Goal: Contribute content: Add original content to the website for others to see

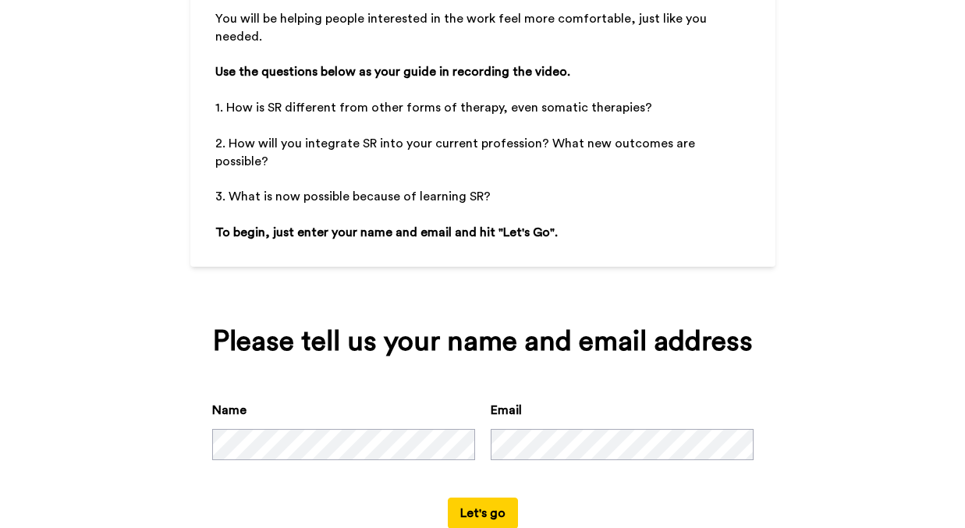
scroll to position [225, 0]
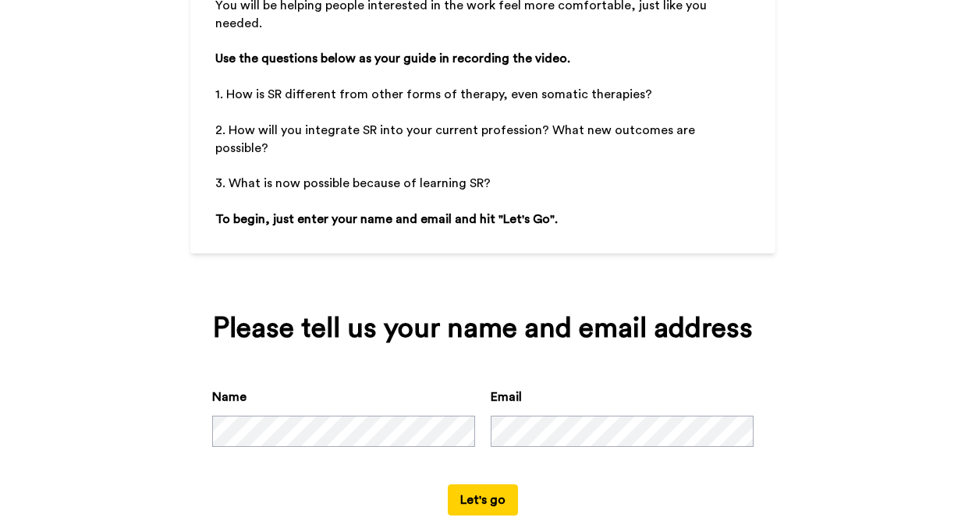
click at [474, 500] on button "Let's go" at bounding box center [483, 499] width 70 height 31
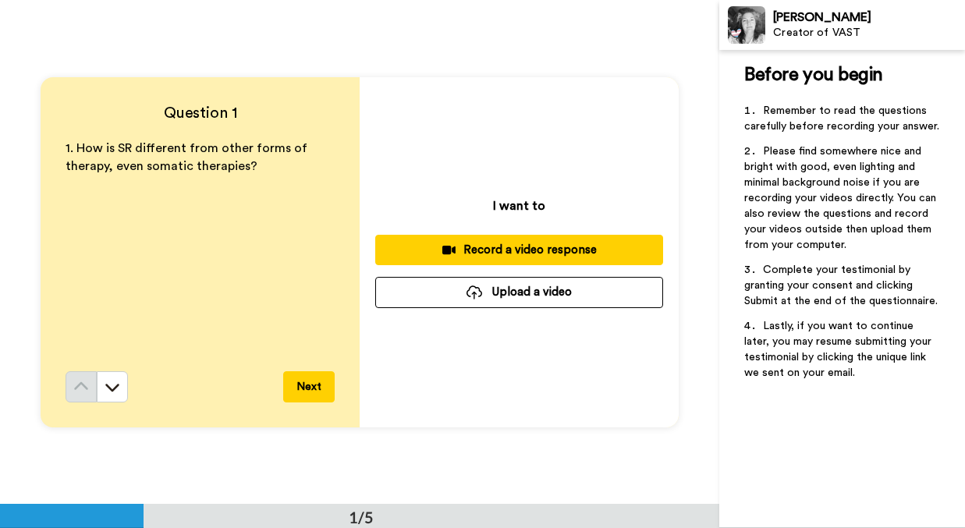
click at [530, 250] on div "Record a video response" at bounding box center [519, 250] width 263 height 16
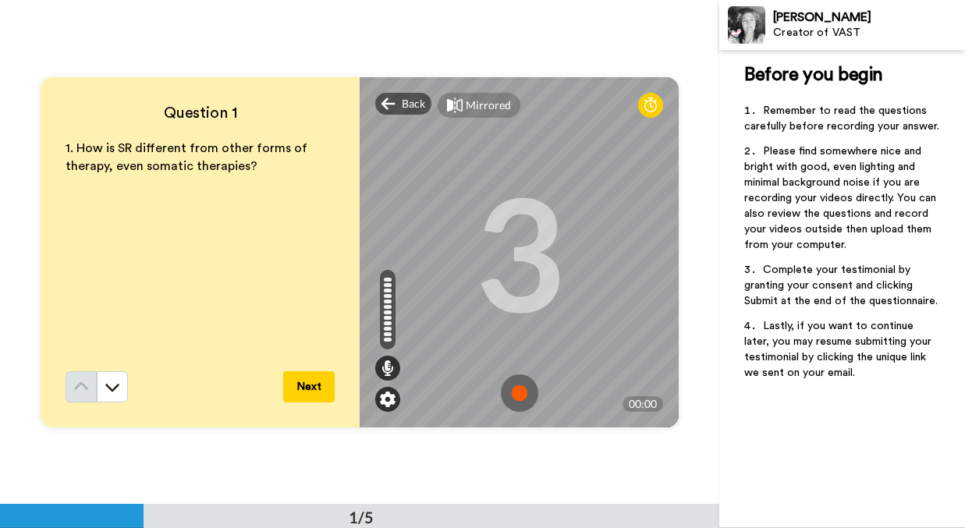
click at [389, 399] on img at bounding box center [388, 400] width 16 height 16
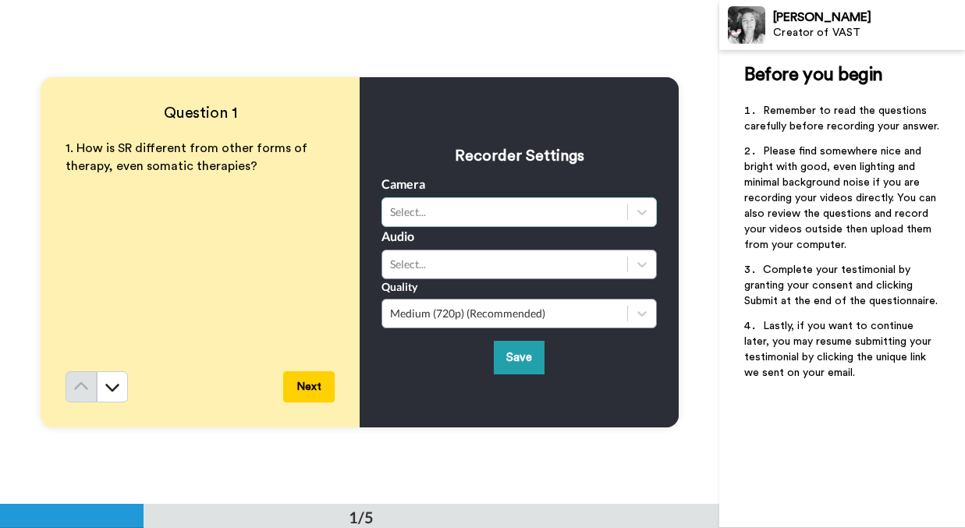
click at [456, 212] on div "Select..." at bounding box center [504, 212] width 229 height 16
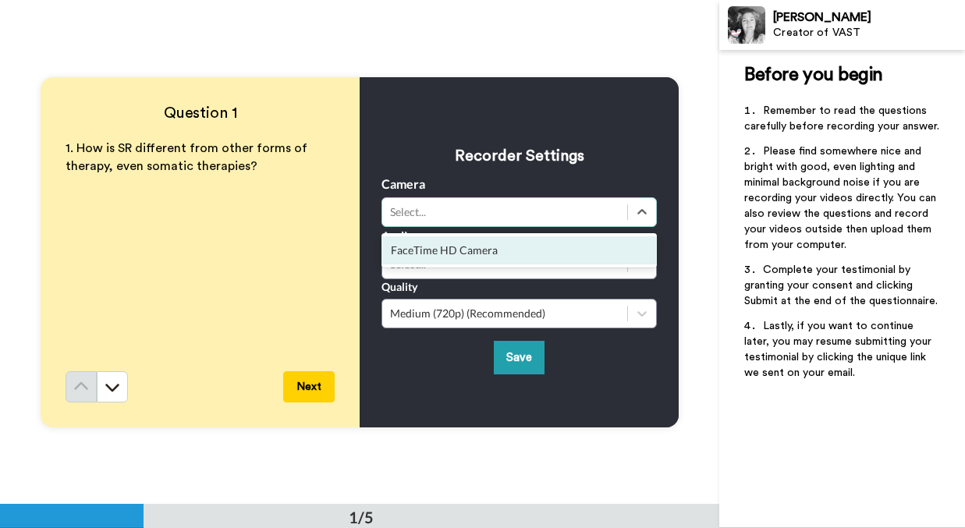
click at [457, 250] on div "FaceTime HD Camera" at bounding box center [519, 250] width 275 height 28
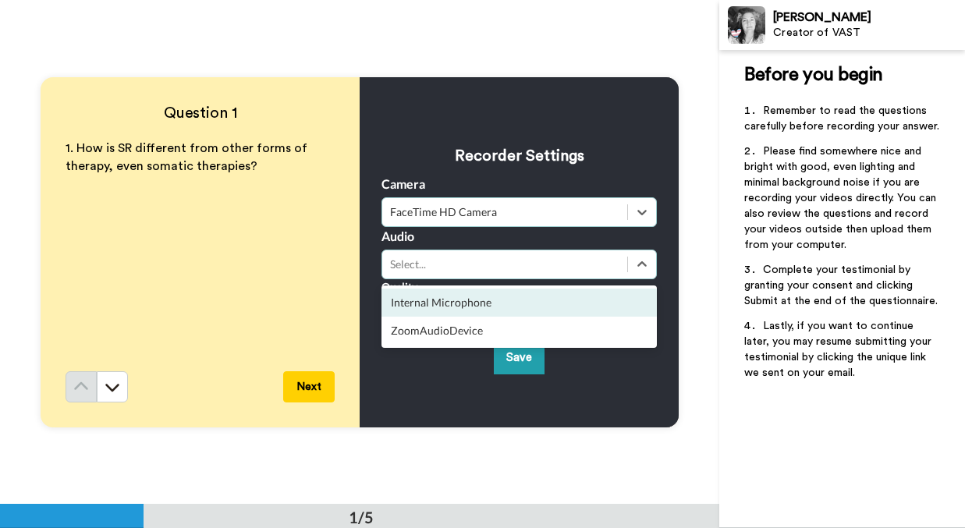
click at [464, 308] on div "Internal Microphone" at bounding box center [519, 303] width 275 height 28
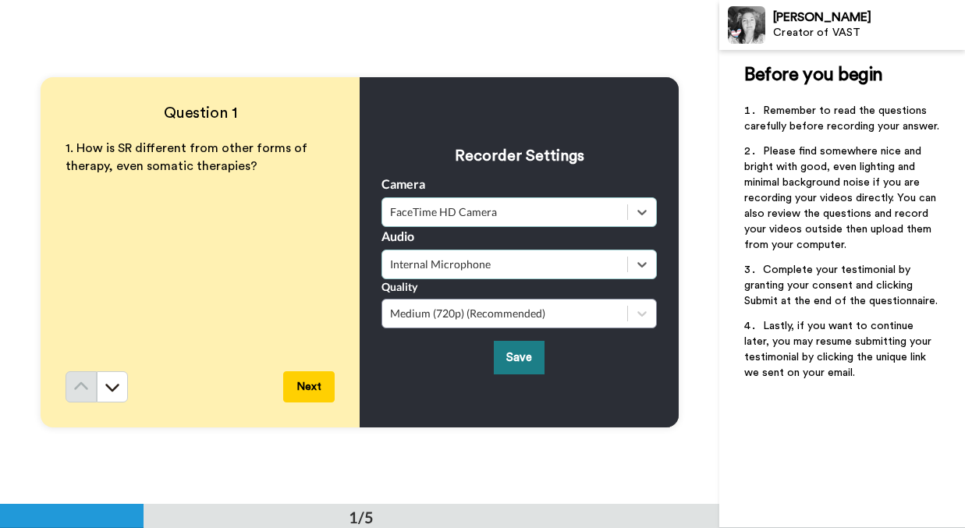
click at [524, 360] on button "Save" at bounding box center [519, 358] width 51 height 34
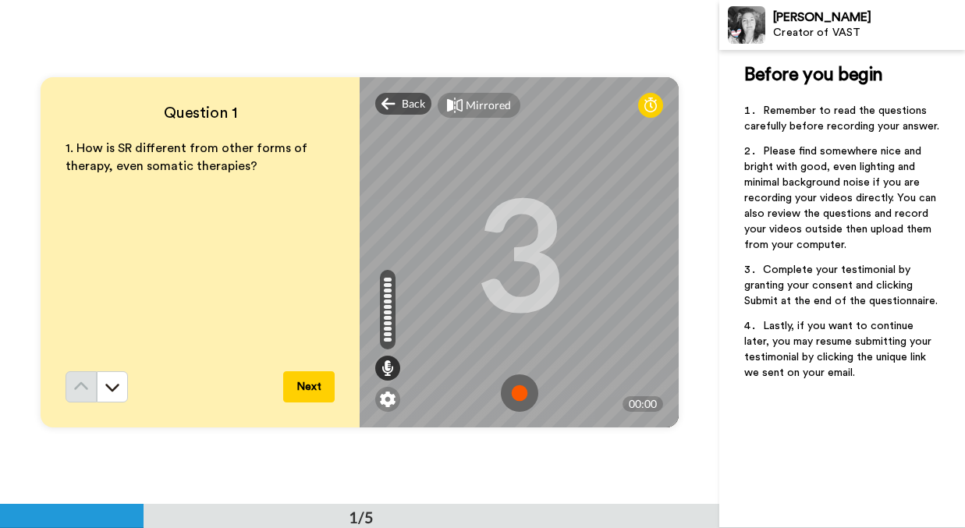
click at [520, 396] on img at bounding box center [519, 392] width 37 height 37
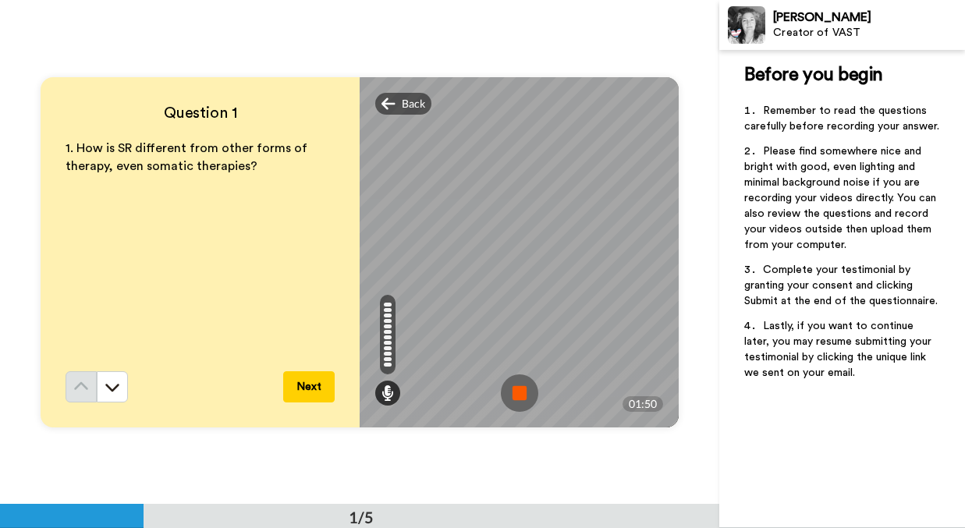
click at [524, 392] on img at bounding box center [519, 392] width 37 height 37
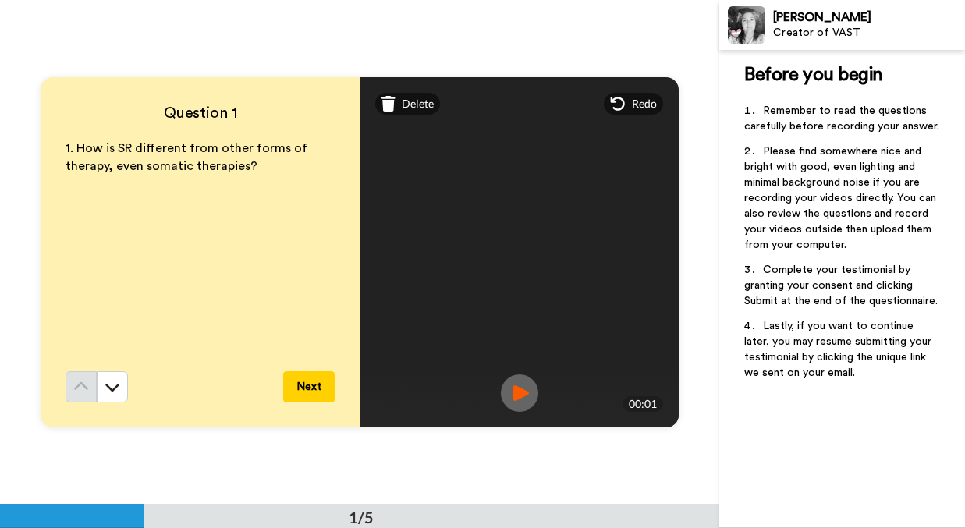
click at [523, 391] on img at bounding box center [519, 392] width 37 height 37
click at [315, 390] on button "Next" at bounding box center [308, 386] width 51 height 31
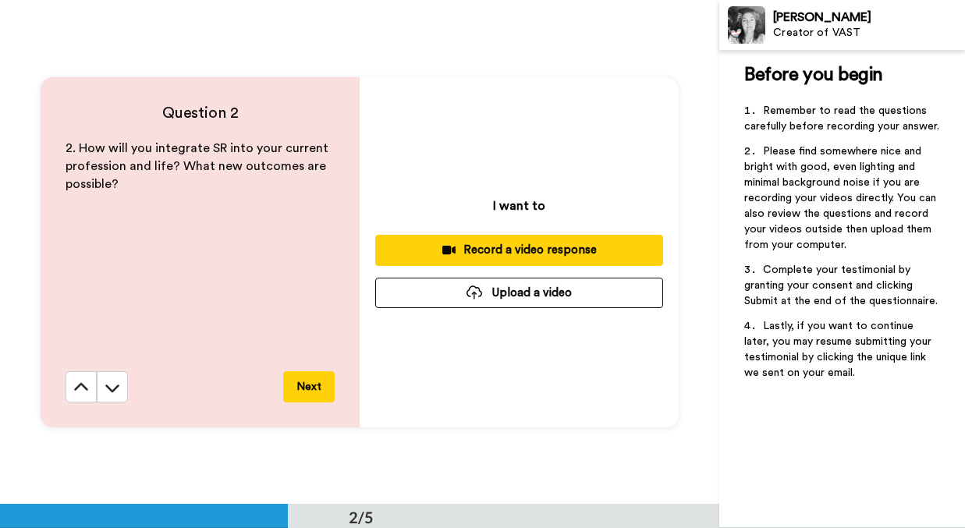
scroll to position [505, 0]
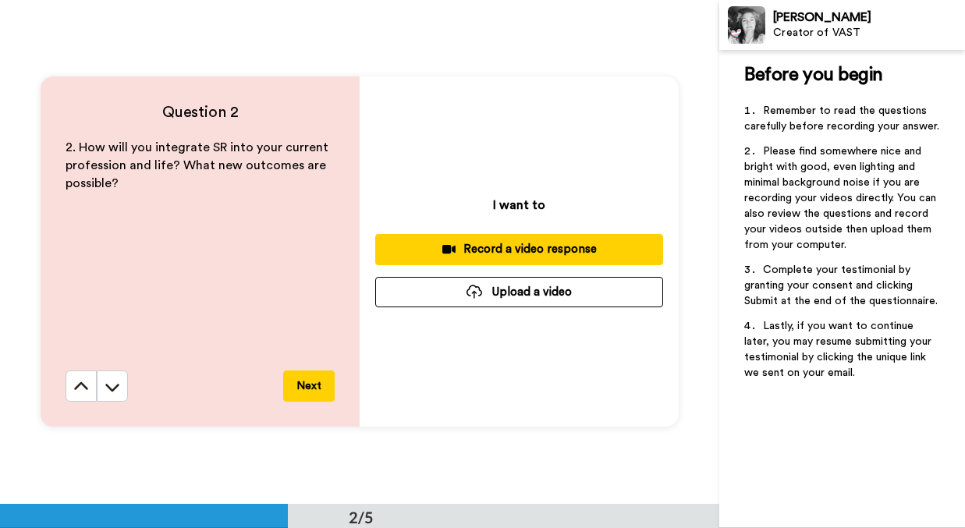
click at [306, 387] on button "Next" at bounding box center [308, 386] width 51 height 31
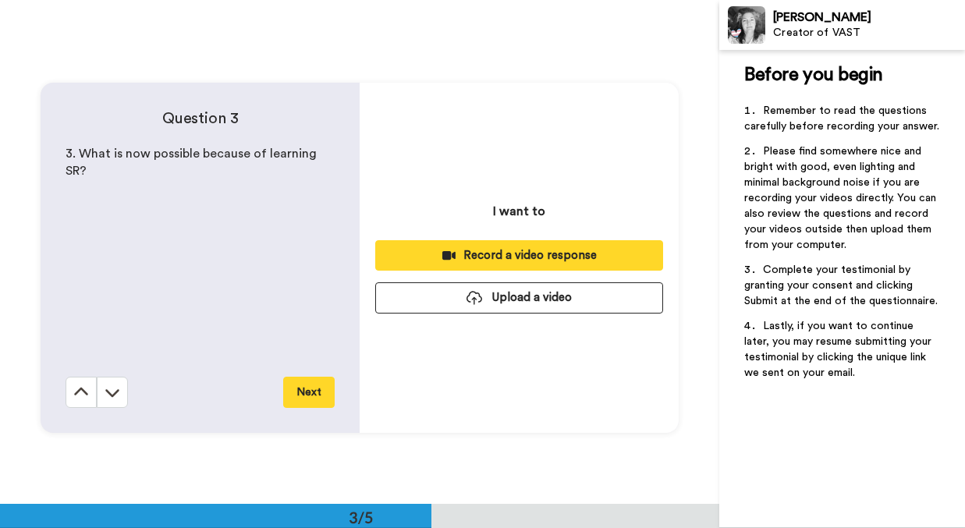
scroll to position [1009, 0]
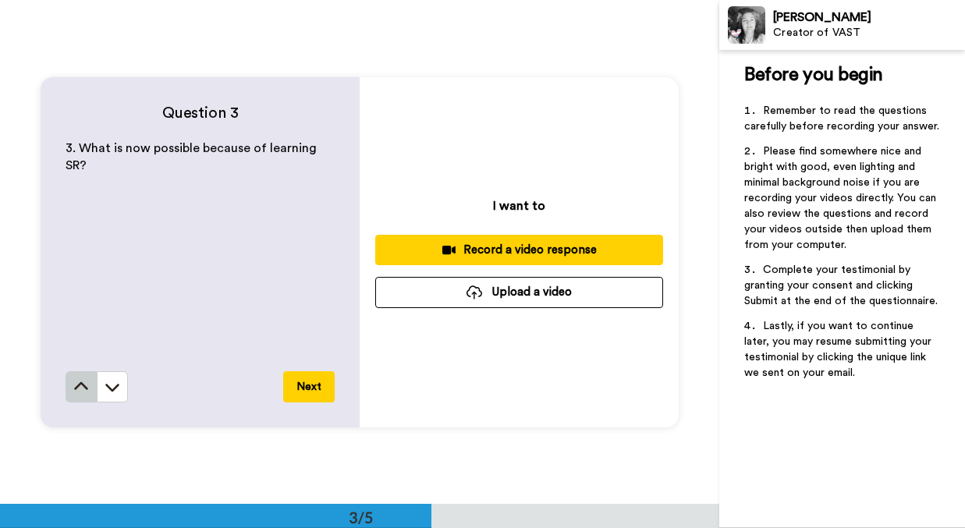
click at [82, 385] on icon at bounding box center [81, 386] width 14 height 8
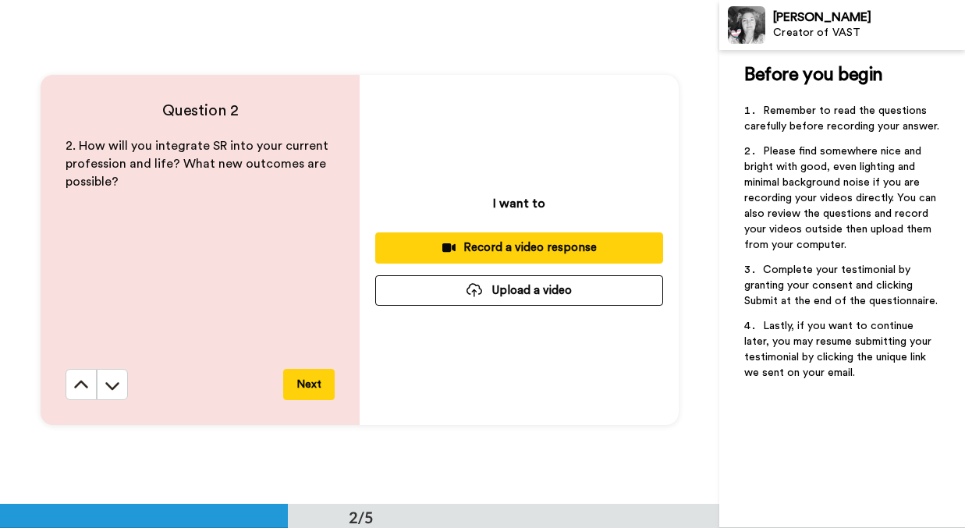
scroll to position [505, 0]
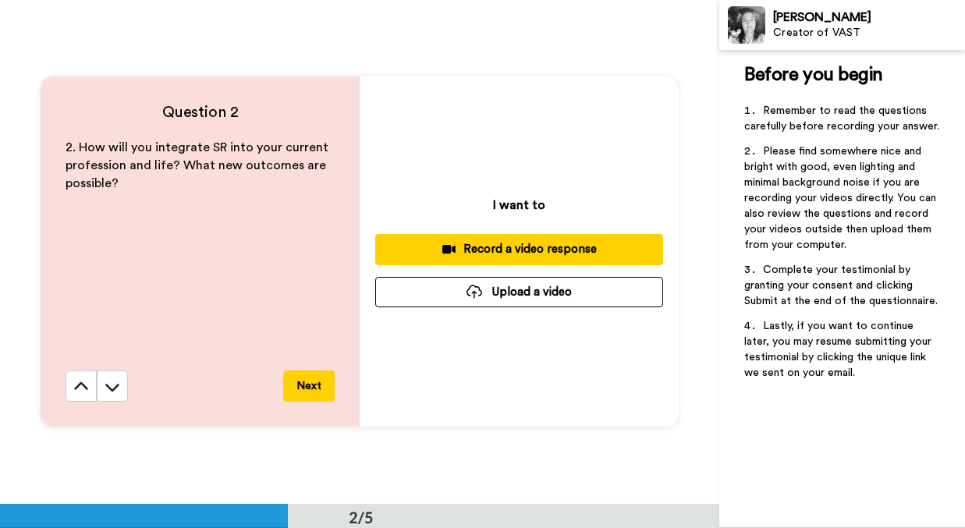
click at [540, 250] on div "Record a video response" at bounding box center [519, 249] width 263 height 16
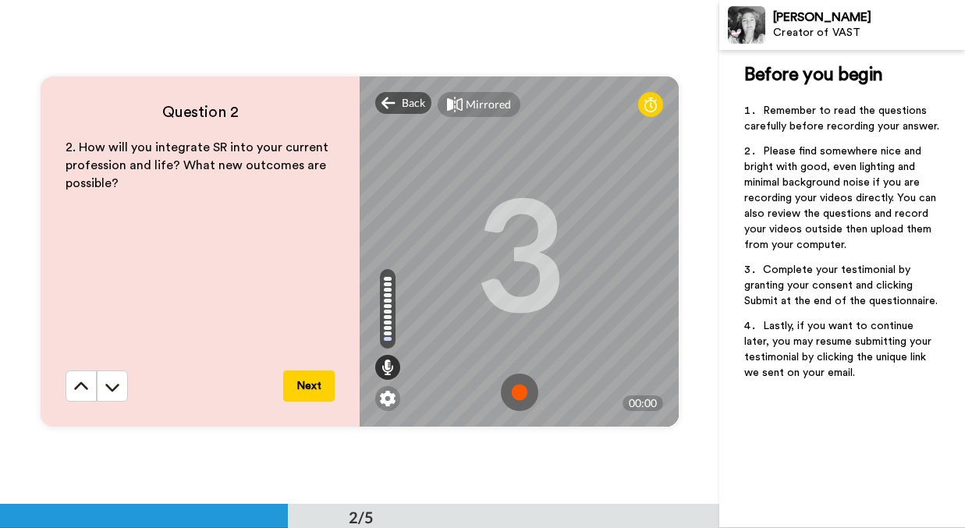
click at [524, 393] on img at bounding box center [519, 392] width 37 height 37
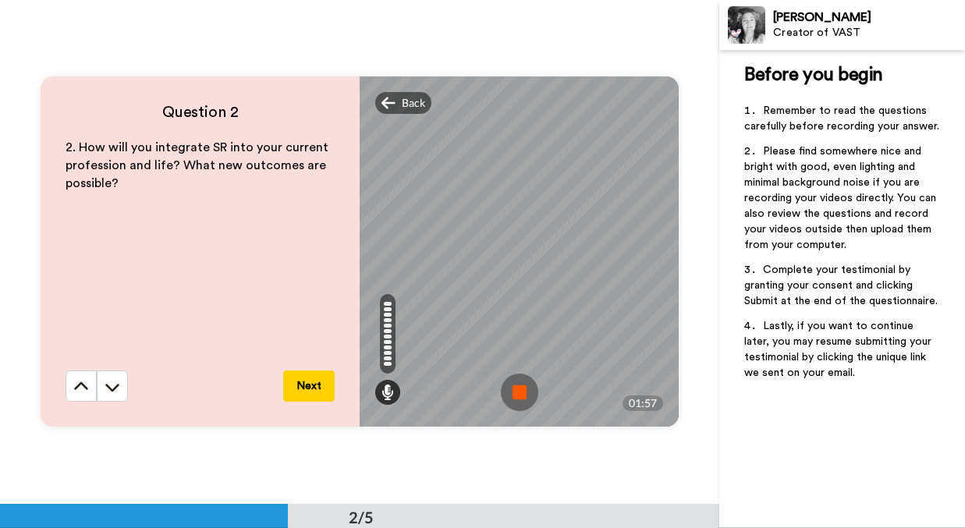
click at [513, 394] on img at bounding box center [519, 392] width 37 height 37
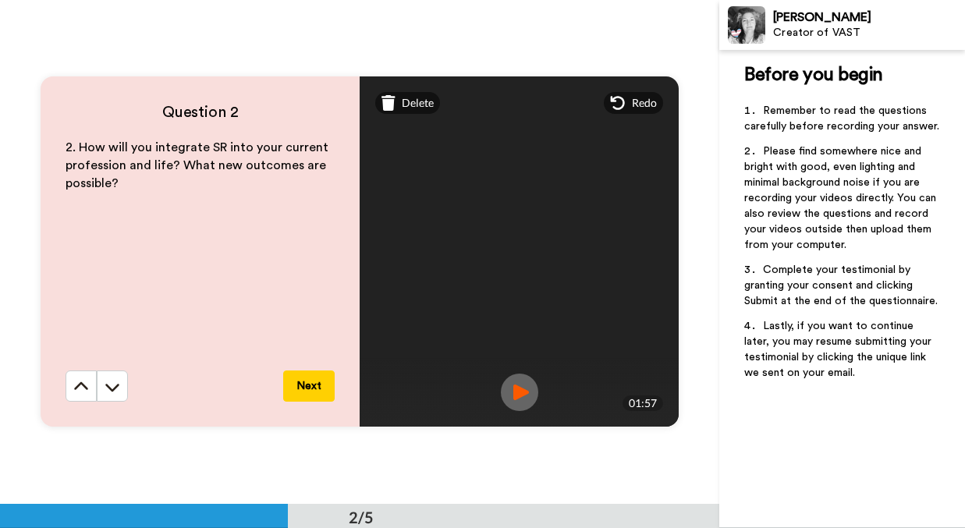
click at [524, 393] on img at bounding box center [519, 392] width 37 height 37
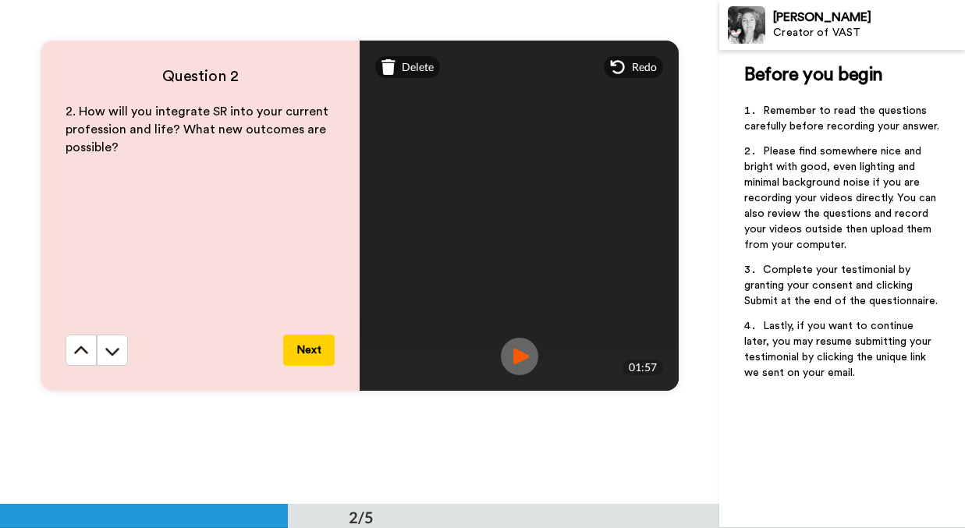
scroll to position [527, 0]
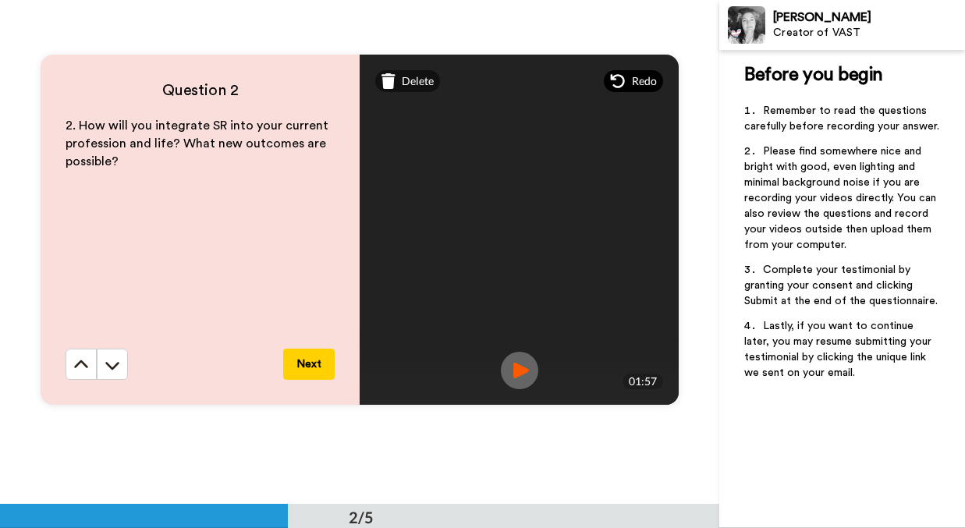
click at [637, 83] on span "Redo" at bounding box center [644, 81] width 25 height 16
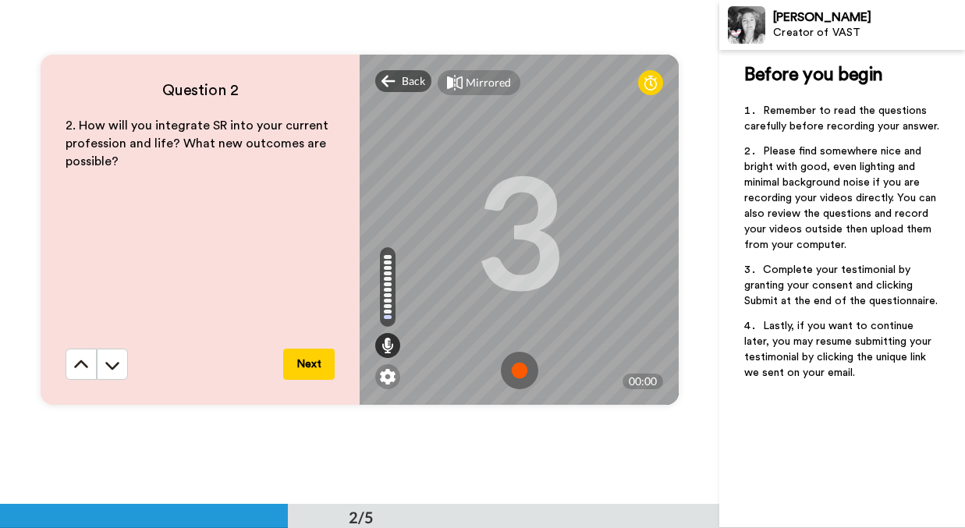
click at [521, 371] on img at bounding box center [519, 370] width 37 height 37
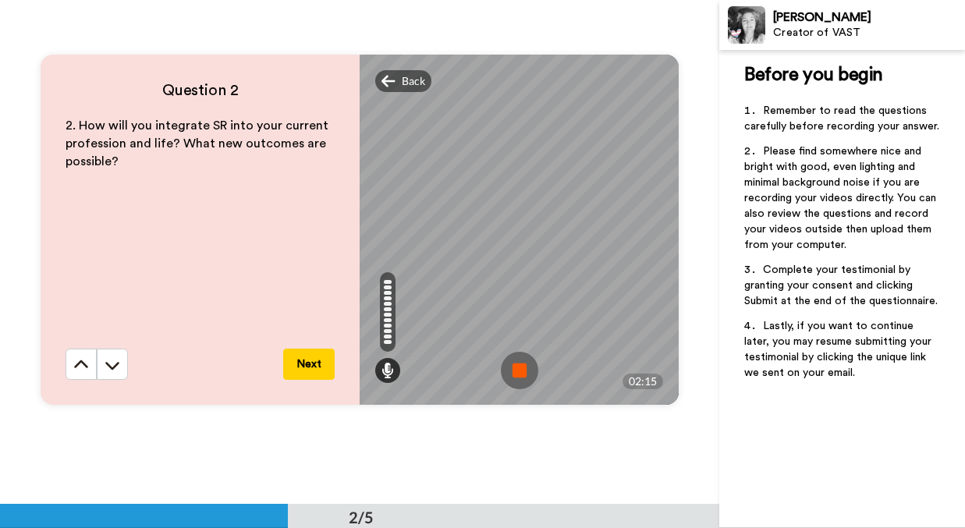
click at [524, 374] on img at bounding box center [519, 370] width 37 height 37
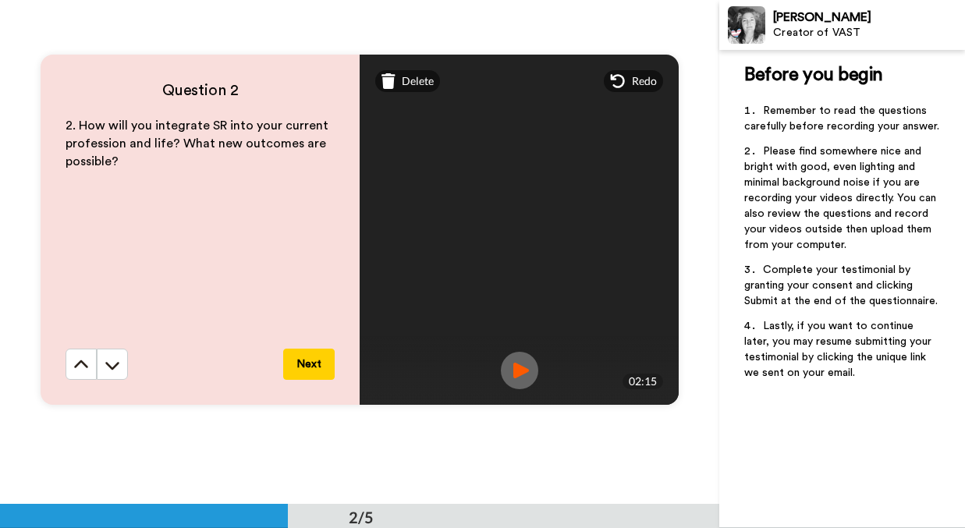
click at [525, 372] on img at bounding box center [519, 370] width 37 height 37
click at [305, 361] on button "Next" at bounding box center [308, 364] width 51 height 31
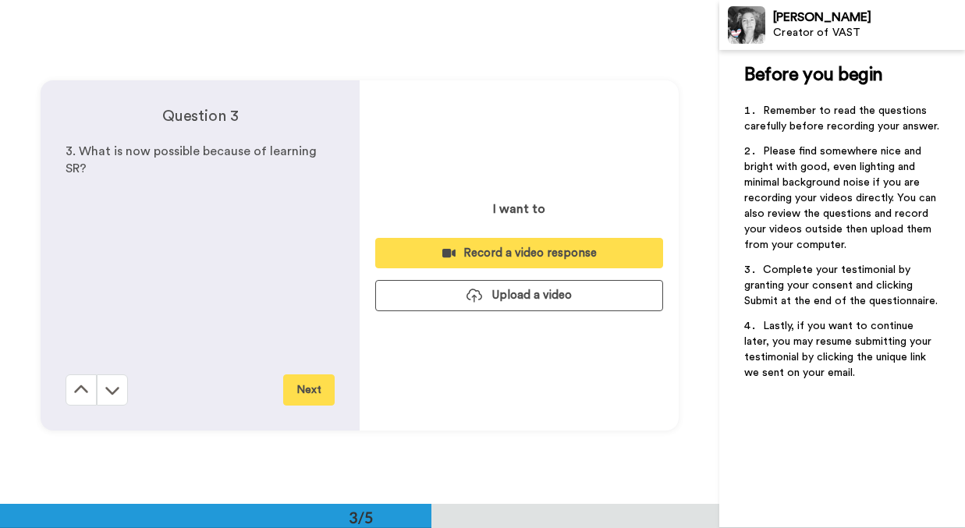
scroll to position [1009, 0]
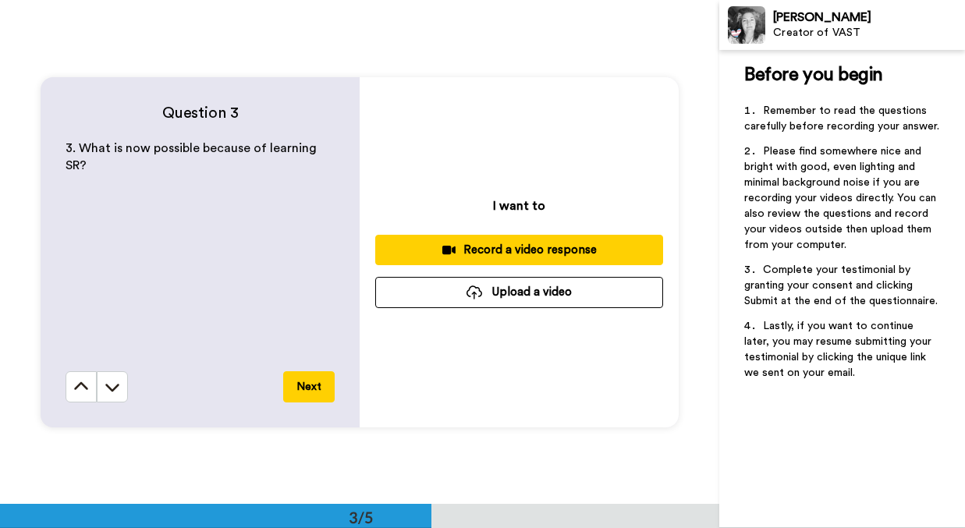
click at [534, 252] on div "Record a video response" at bounding box center [519, 250] width 263 height 16
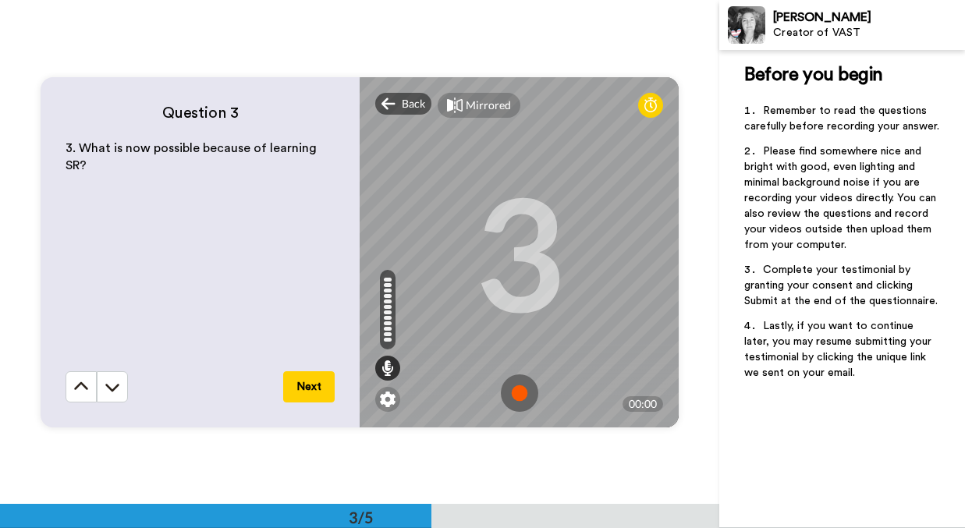
click at [518, 392] on img at bounding box center [519, 392] width 37 height 37
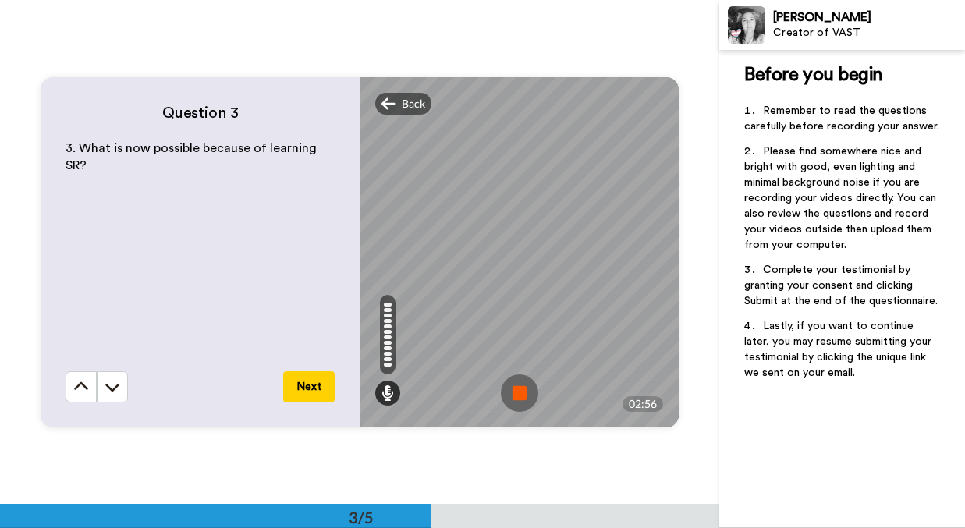
click at [519, 390] on img at bounding box center [519, 392] width 37 height 37
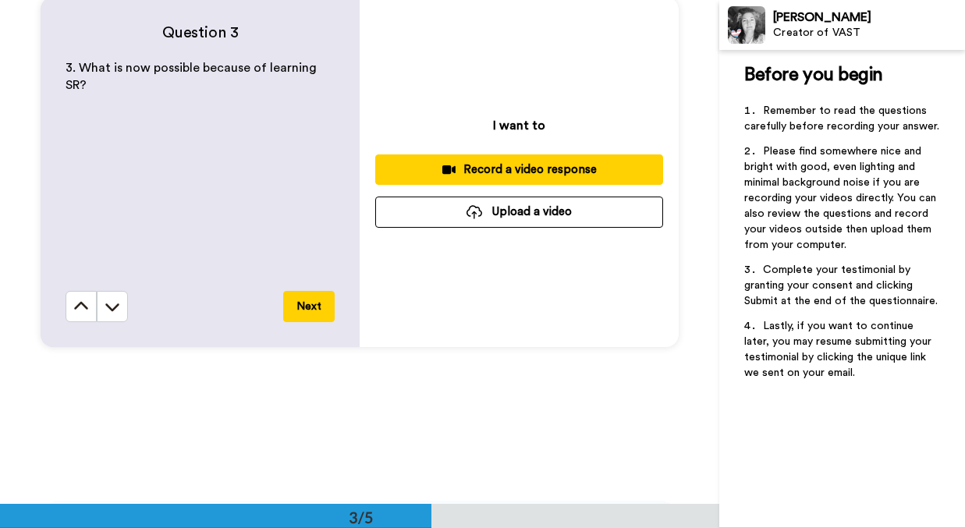
scroll to position [1109, 0]
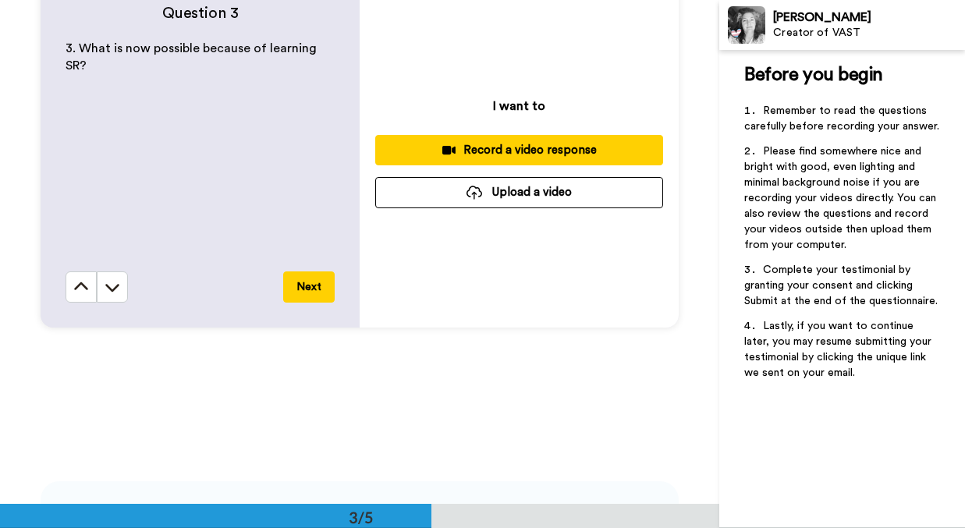
click at [511, 190] on button "Upload a video" at bounding box center [519, 192] width 288 height 30
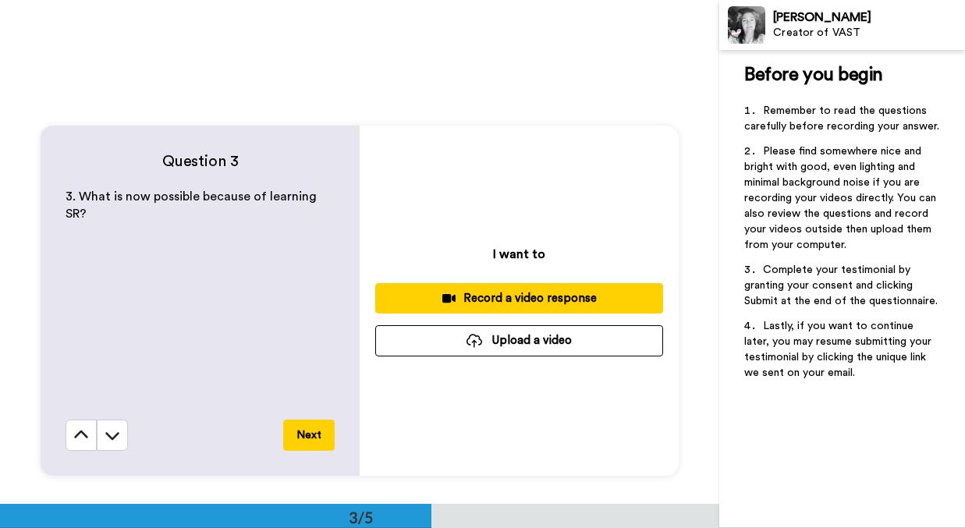
scroll to position [941, 0]
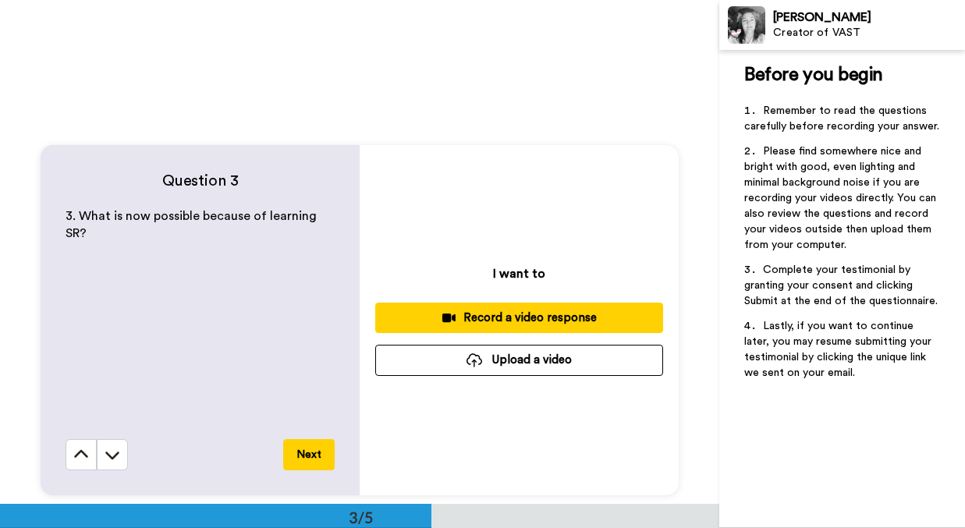
click at [304, 452] on button "Next" at bounding box center [308, 454] width 51 height 31
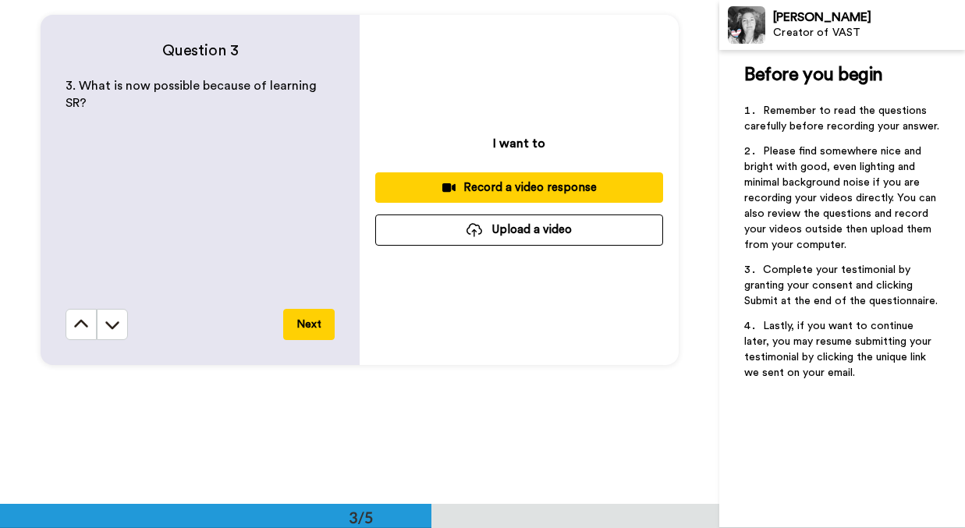
scroll to position [1025, 0]
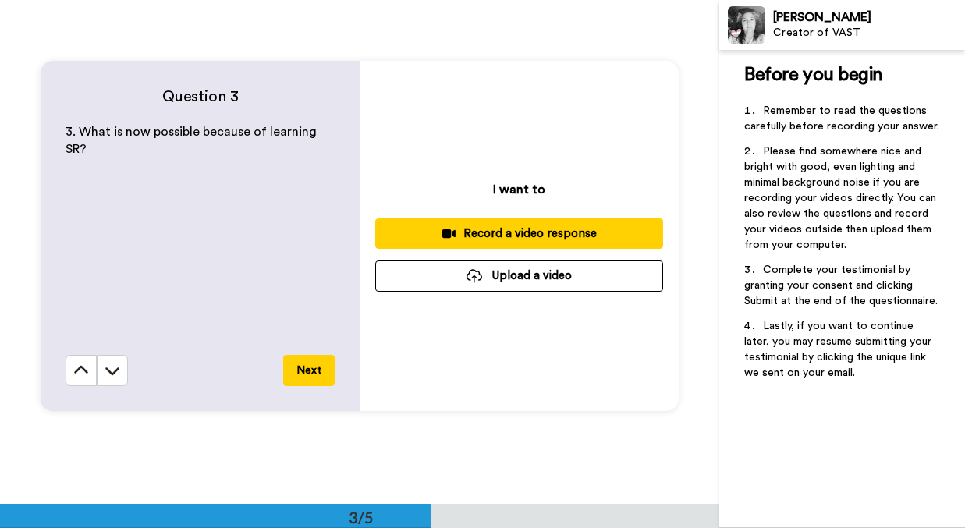
click at [524, 231] on div "Record a video response" at bounding box center [519, 233] width 263 height 16
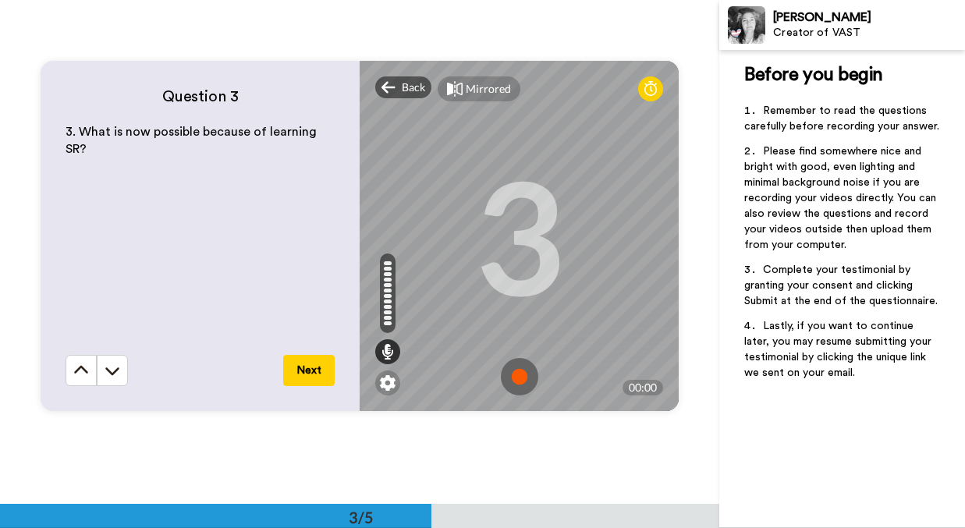
click at [521, 377] on img at bounding box center [519, 376] width 37 height 37
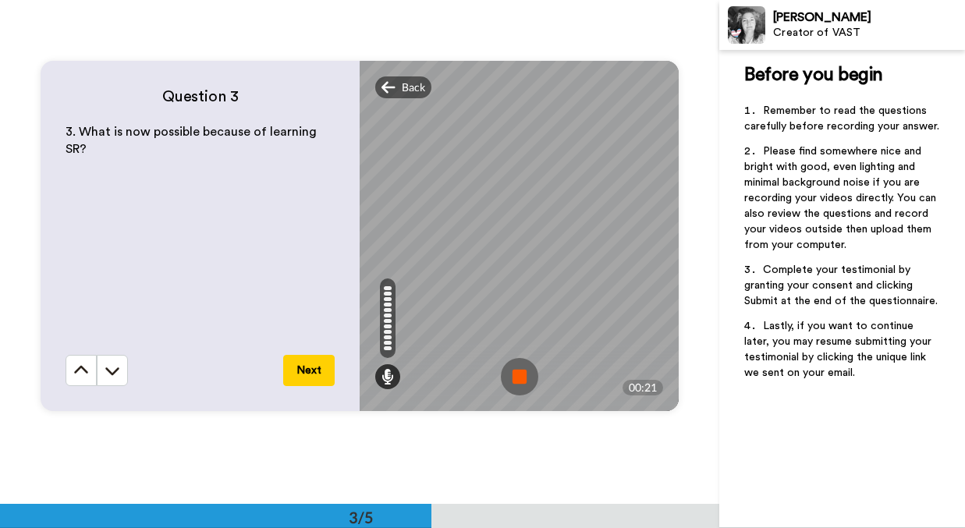
click at [516, 374] on img at bounding box center [519, 376] width 37 height 37
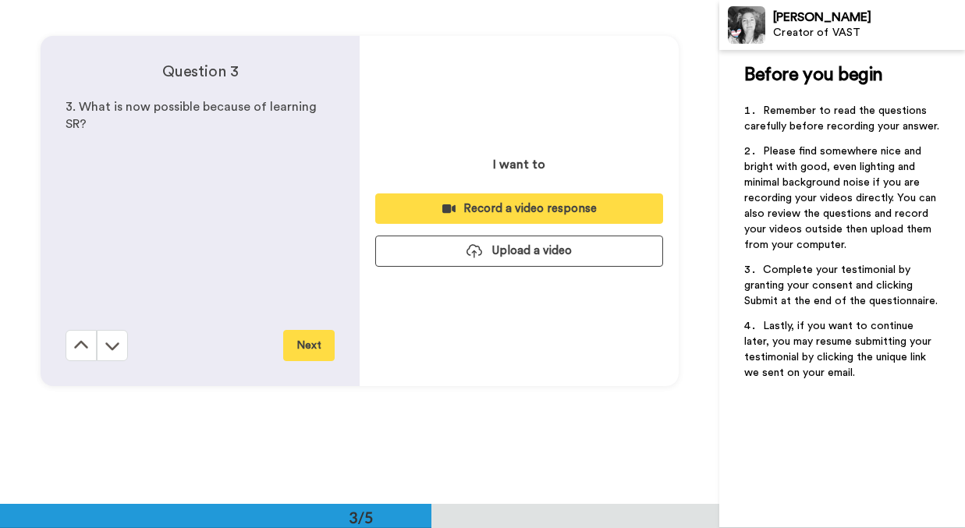
scroll to position [1016, 0]
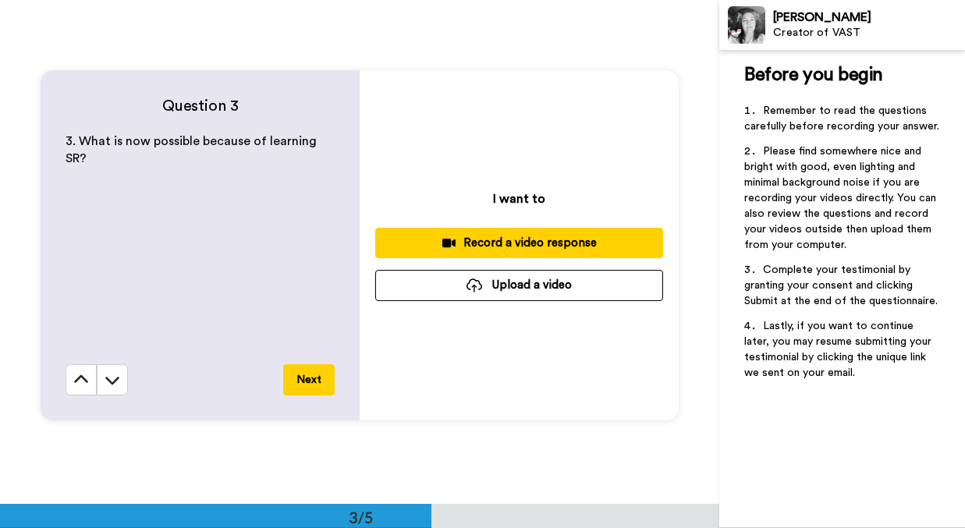
click at [534, 242] on div "Record a video response" at bounding box center [519, 243] width 263 height 16
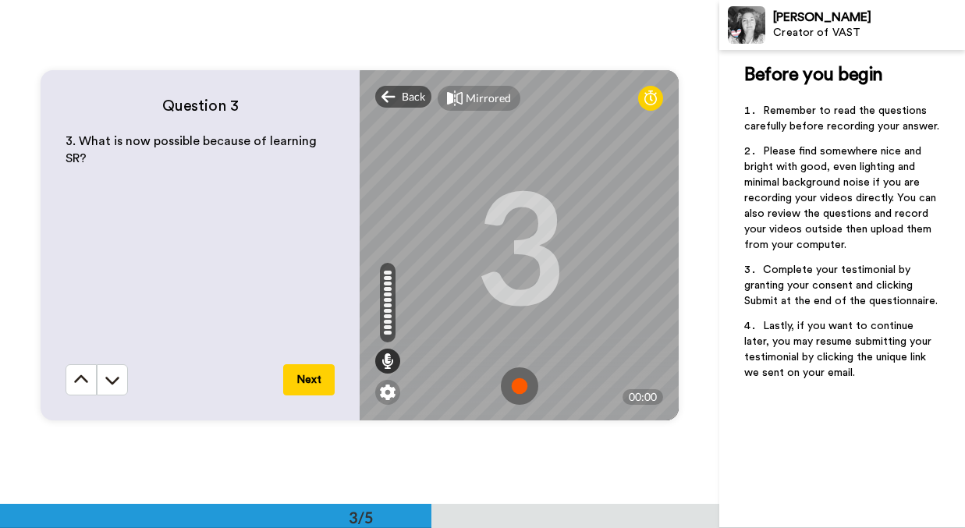
click at [517, 386] on img at bounding box center [519, 385] width 37 height 37
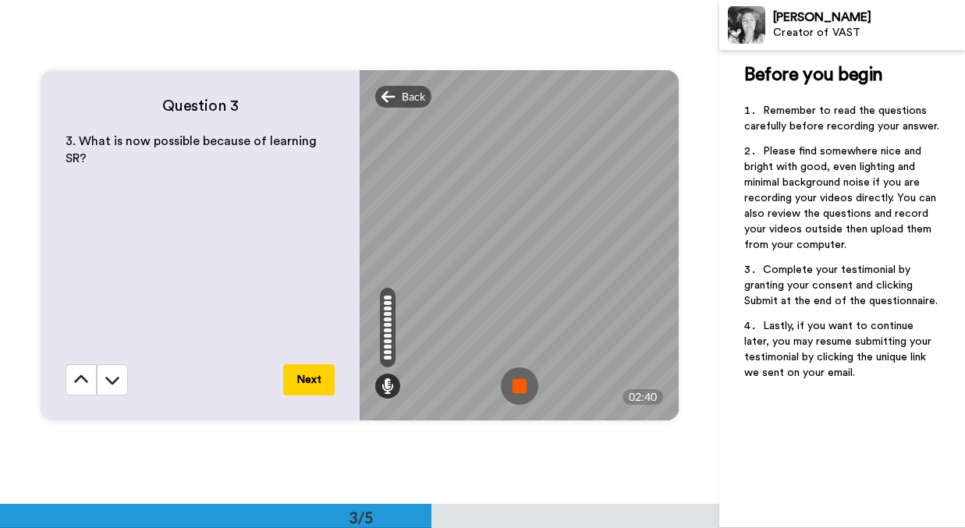
click at [523, 388] on img at bounding box center [519, 385] width 37 height 37
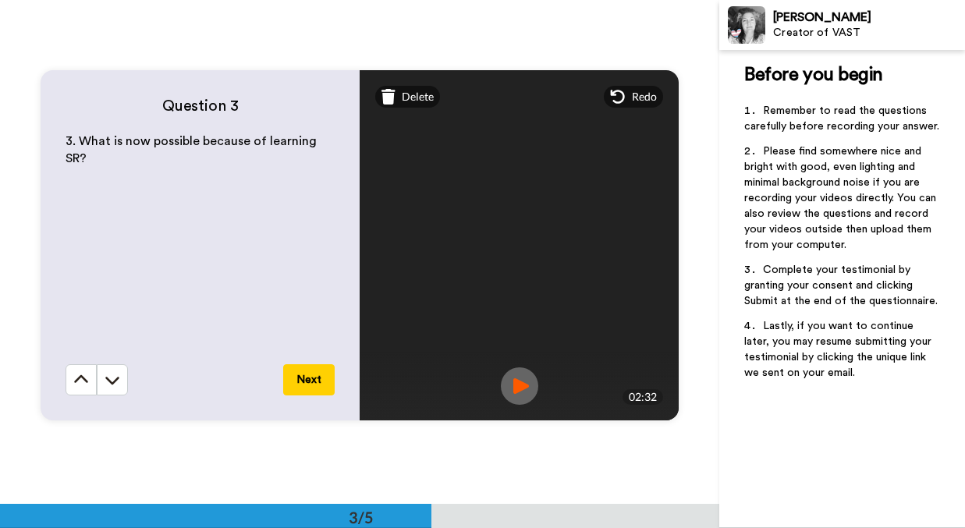
click at [521, 386] on img at bounding box center [519, 385] width 37 height 37
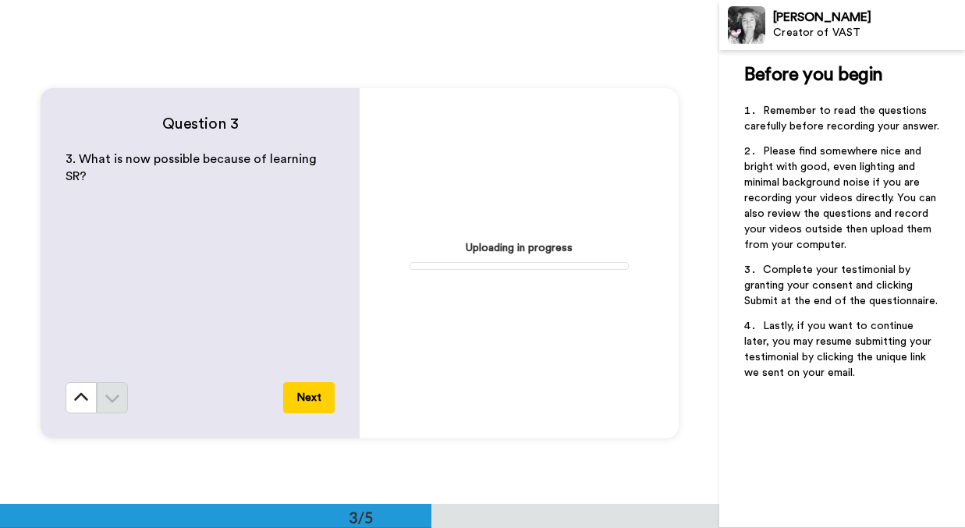
scroll to position [1007, 0]
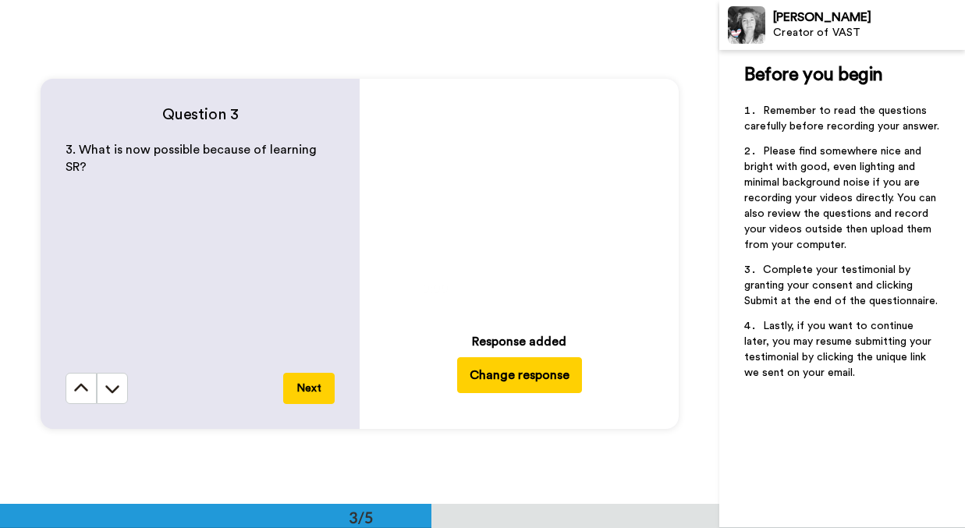
click at [314, 392] on button "Next" at bounding box center [308, 388] width 51 height 31
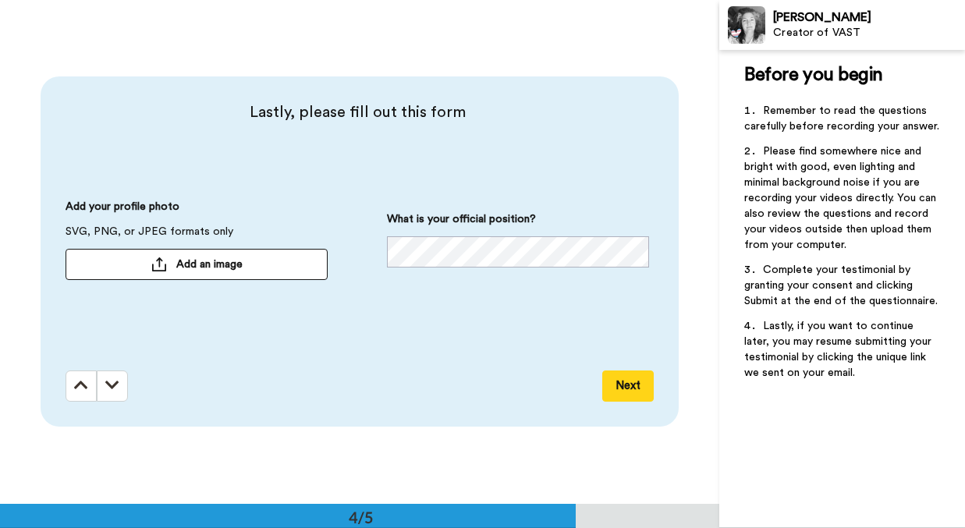
scroll to position [1514, 0]
click at [223, 270] on span "Add an image" at bounding box center [209, 265] width 66 height 16
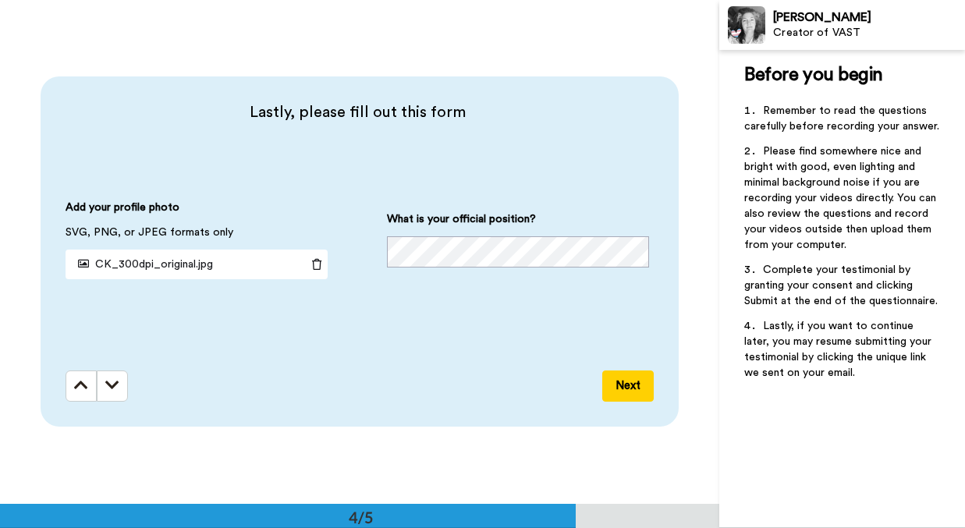
click at [618, 388] on button "Next" at bounding box center [627, 386] width 51 height 31
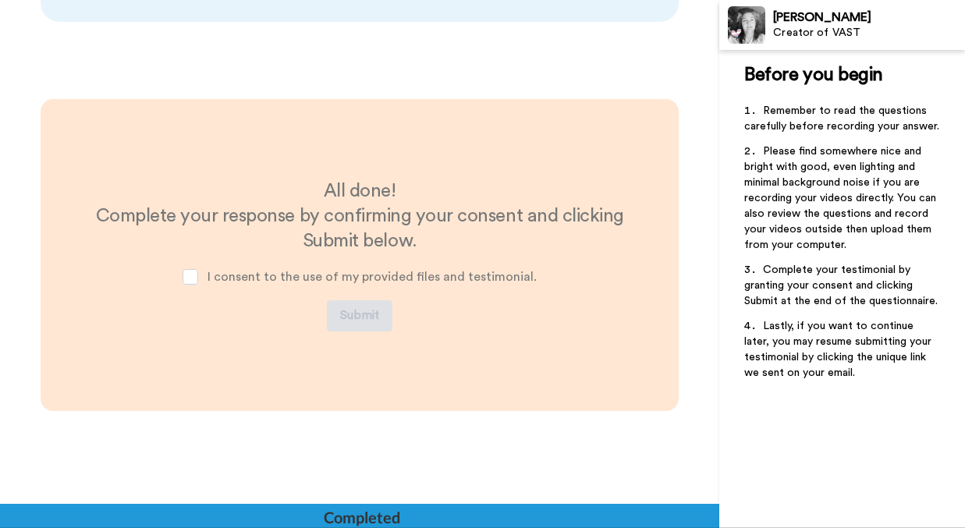
scroll to position [1922, 0]
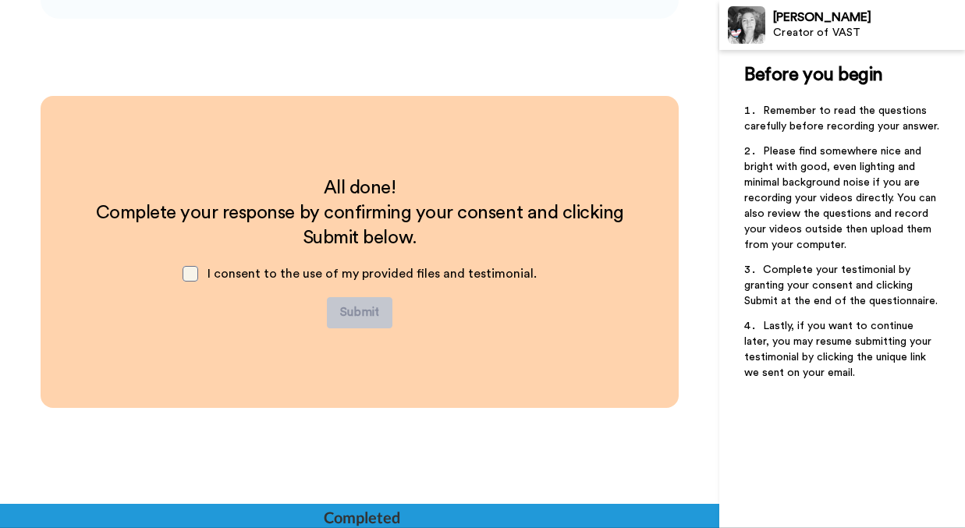
click at [196, 272] on span at bounding box center [191, 274] width 16 height 16
click at [365, 314] on button "Submit" at bounding box center [360, 312] width 66 height 31
